Goal: Transaction & Acquisition: Book appointment/travel/reservation

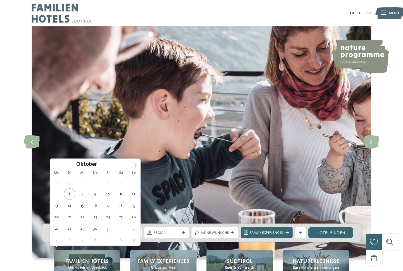
type div "30.10.2025"
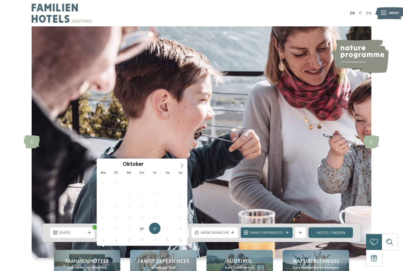
click at [182, 165] on icon at bounding box center [182, 165] width 4 height 4
type div "03.11.2025"
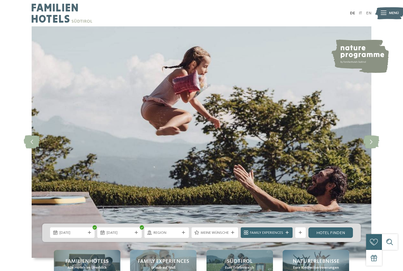
click at [231, 234] on icon at bounding box center [232, 232] width 3 height 3
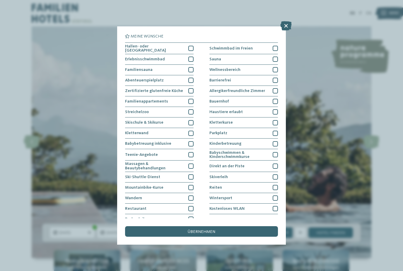
click at [188, 49] on div at bounding box center [190, 48] width 5 height 5
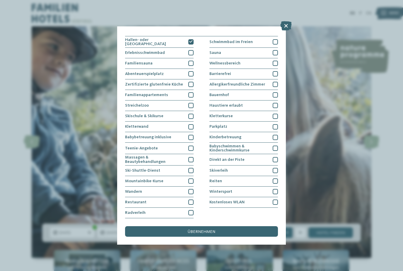
scroll to position [58, 0]
click at [203, 229] on span "übernehmen" at bounding box center [201, 231] width 27 height 4
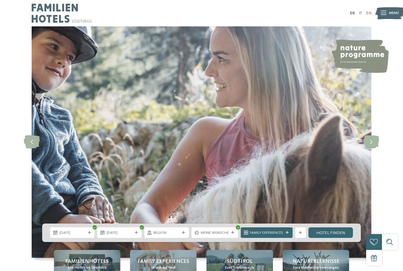
click at [289, 238] on div "Family Experiences" at bounding box center [266, 232] width 52 height 11
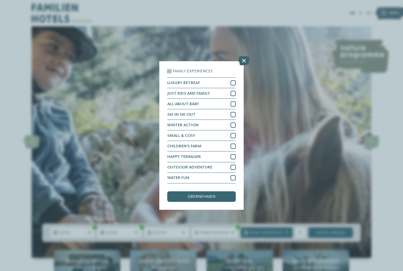
click at [288, 238] on div "Family Experiences" at bounding box center [266, 232] width 52 height 11
click at [243, 56] on icon at bounding box center [243, 60] width 11 height 9
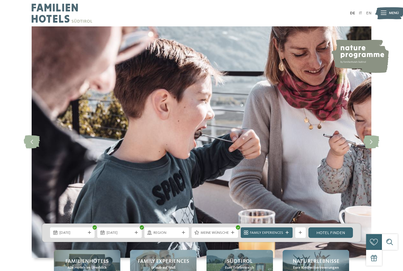
click at [303, 234] on div at bounding box center [300, 232] width 5 height 3
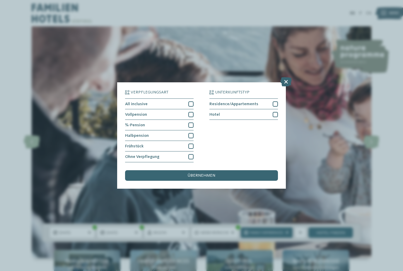
click at [190, 101] on div at bounding box center [190, 103] width 5 height 5
click at [193, 112] on div at bounding box center [190, 114] width 5 height 5
click at [192, 122] on div at bounding box center [190, 124] width 5 height 5
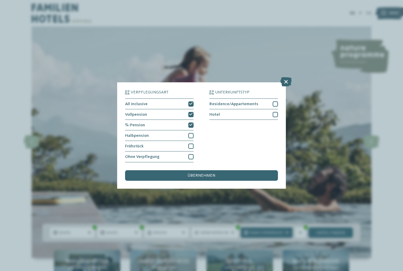
click at [193, 130] on div "Halbpension" at bounding box center [159, 135] width 68 height 11
click at [209, 173] on span "übernehmen" at bounding box center [201, 175] width 27 height 4
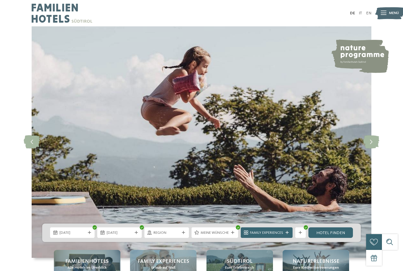
click at [337, 238] on link "Hotel finden" at bounding box center [330, 232] width 44 height 11
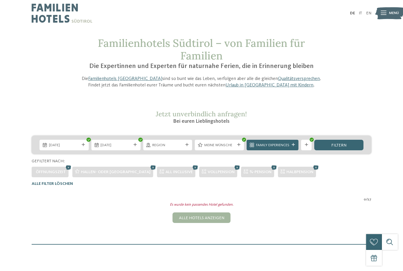
click at [312, 166] on icon at bounding box center [316, 167] width 8 height 7
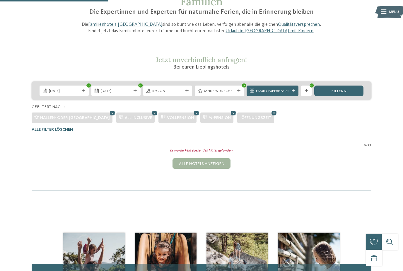
scroll to position [46, 0]
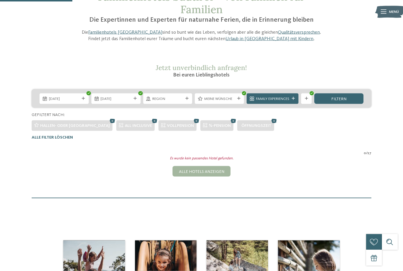
click at [192, 117] on icon at bounding box center [196, 120] width 8 height 7
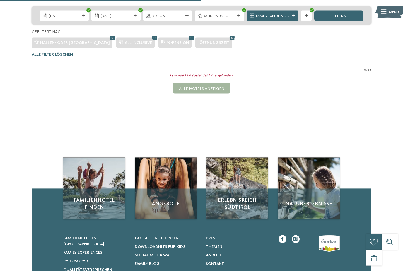
scroll to position [105, 0]
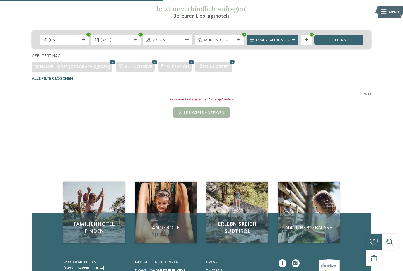
click at [150, 63] on icon at bounding box center [154, 62] width 8 height 7
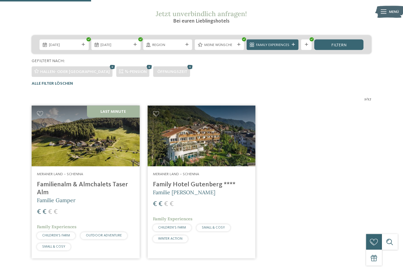
scroll to position [88, 0]
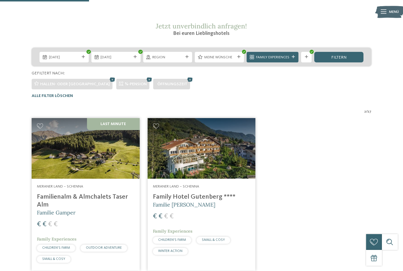
click at [186, 80] on icon at bounding box center [190, 79] width 8 height 7
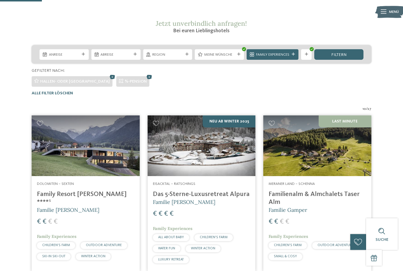
scroll to position [90, 0]
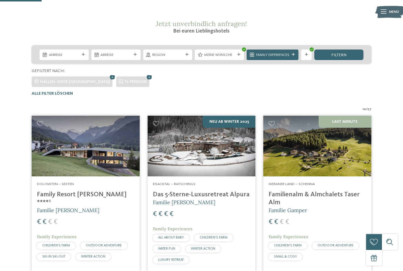
click at [145, 76] on icon at bounding box center [149, 76] width 8 height 7
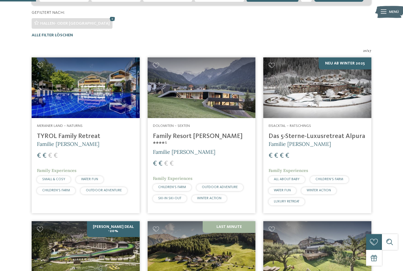
scroll to position [152, 0]
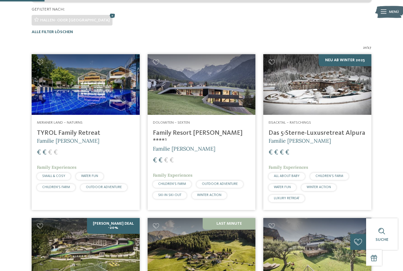
click at [205, 86] on img at bounding box center [201, 84] width 108 height 61
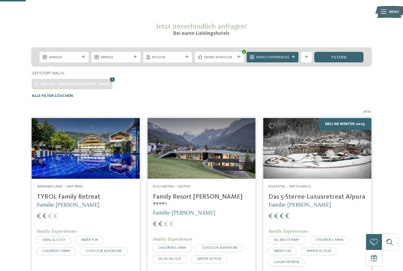
scroll to position [87, 0]
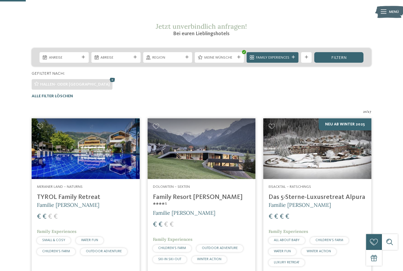
click at [116, 137] on img at bounding box center [86, 148] width 108 height 61
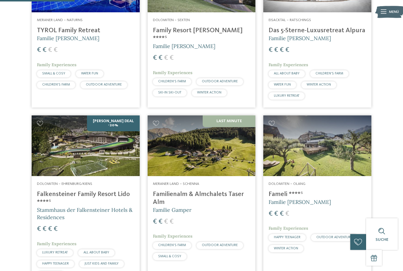
scroll to position [255, 0]
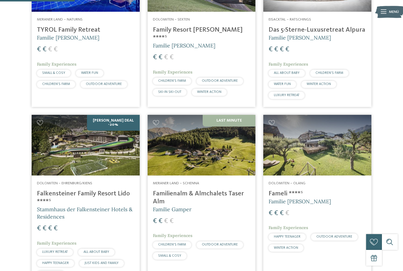
click at [225, 137] on img at bounding box center [201, 145] width 108 height 61
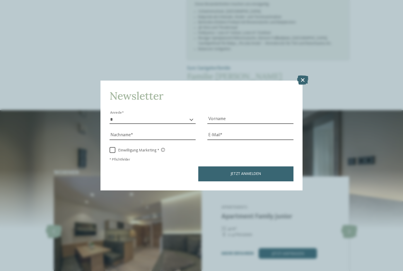
scroll to position [412, 0]
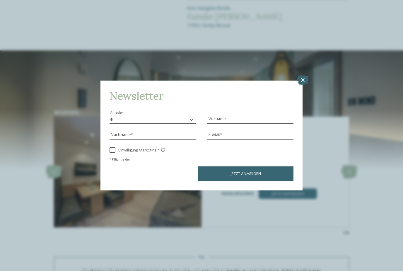
click at [303, 75] on icon at bounding box center [302, 79] width 11 height 9
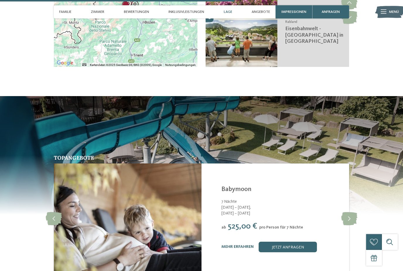
scroll to position [1010, 0]
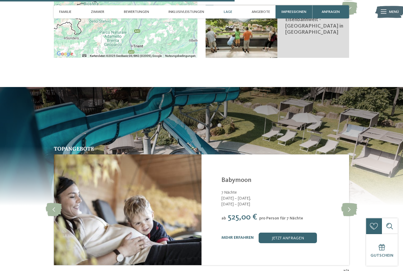
click at [234, 239] on link "mehr erfahren" at bounding box center [237, 237] width 32 height 4
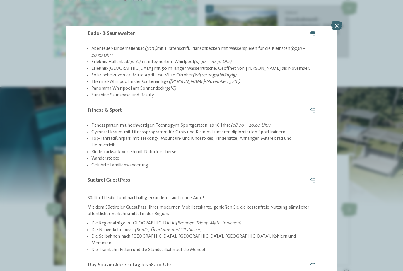
scroll to position [777, 0]
click at [339, 24] on icon at bounding box center [336, 25] width 11 height 9
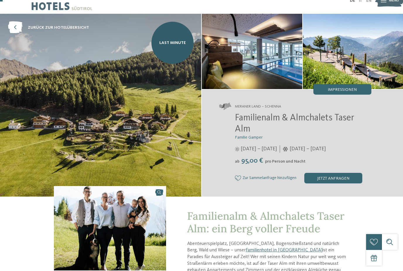
click at [352, 50] on img at bounding box center [352, 51] width 100 height 75
click at [341, 90] on span "Impressionen" at bounding box center [341, 89] width 29 height 4
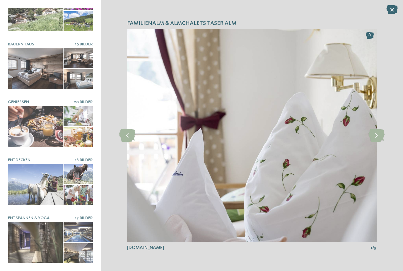
scroll to position [81, 0]
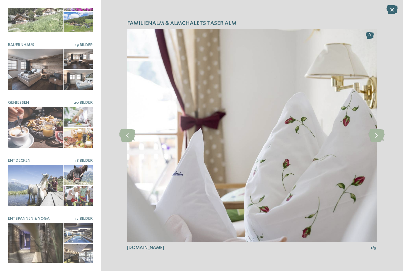
click at [52, 243] on div at bounding box center [35, 242] width 55 height 41
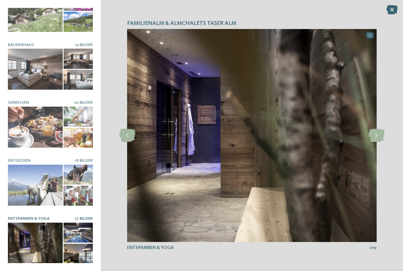
click at [378, 137] on icon at bounding box center [376, 135] width 16 height 13
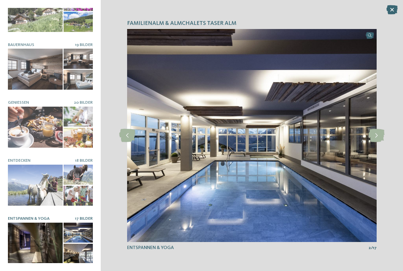
click at [374, 139] on icon at bounding box center [376, 135] width 16 height 13
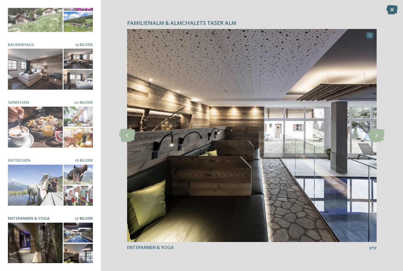
click at [376, 136] on icon at bounding box center [376, 135] width 16 height 13
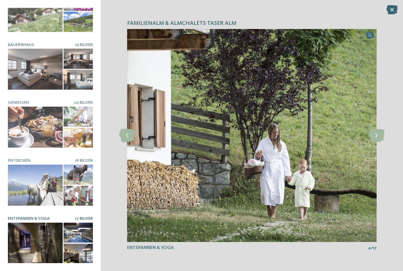
click at [376, 138] on icon at bounding box center [376, 135] width 16 height 13
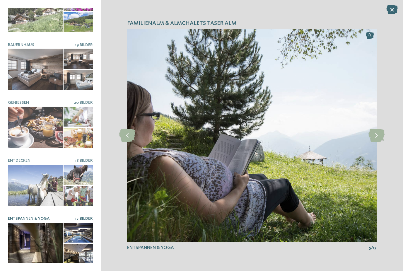
click at [376, 139] on icon at bounding box center [376, 135] width 16 height 13
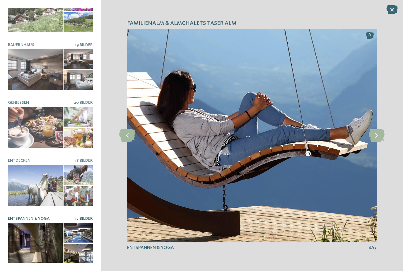
click at [393, 10] on icon at bounding box center [391, 9] width 11 height 9
